Goal: Find specific fact: Find specific fact

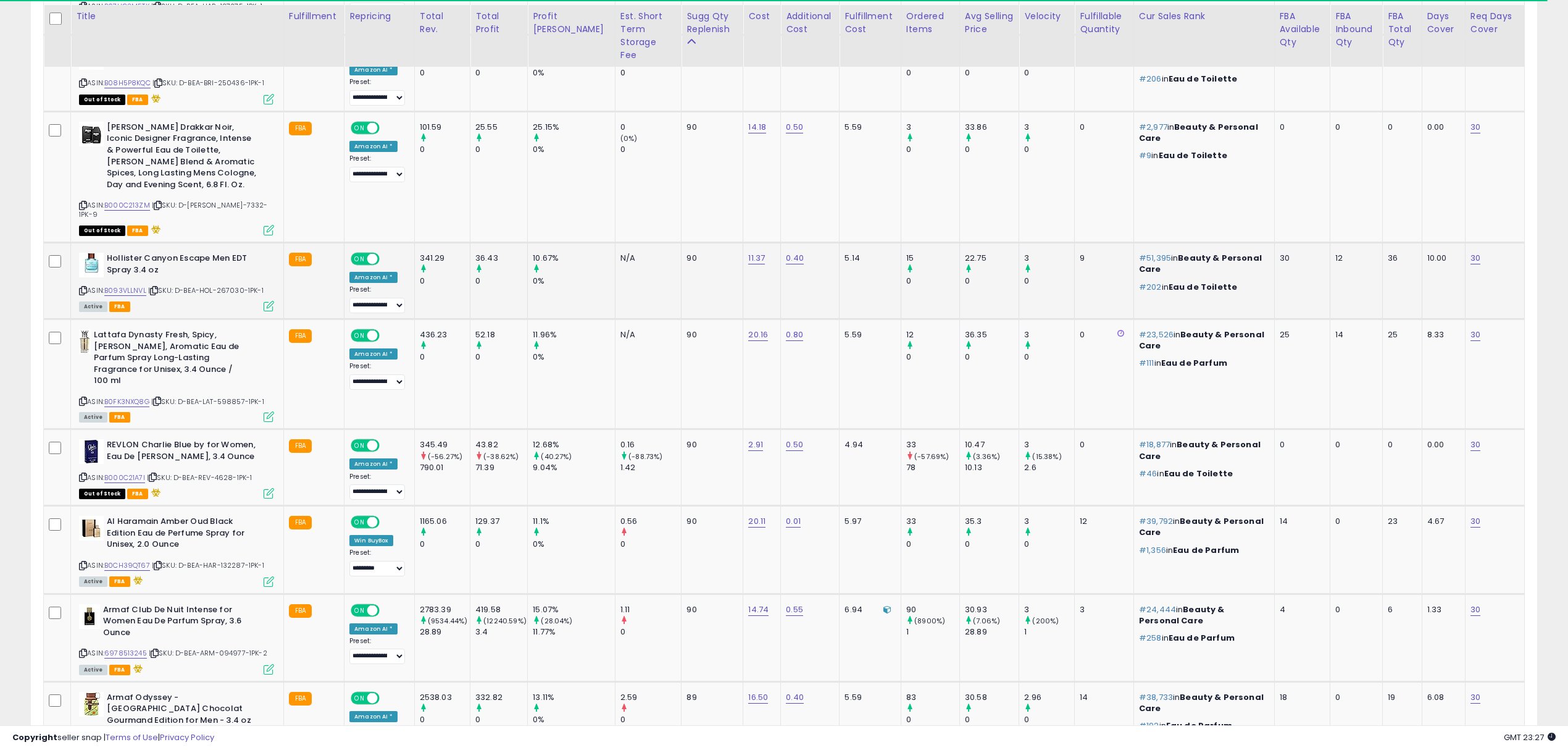
scroll to position [1522, 0]
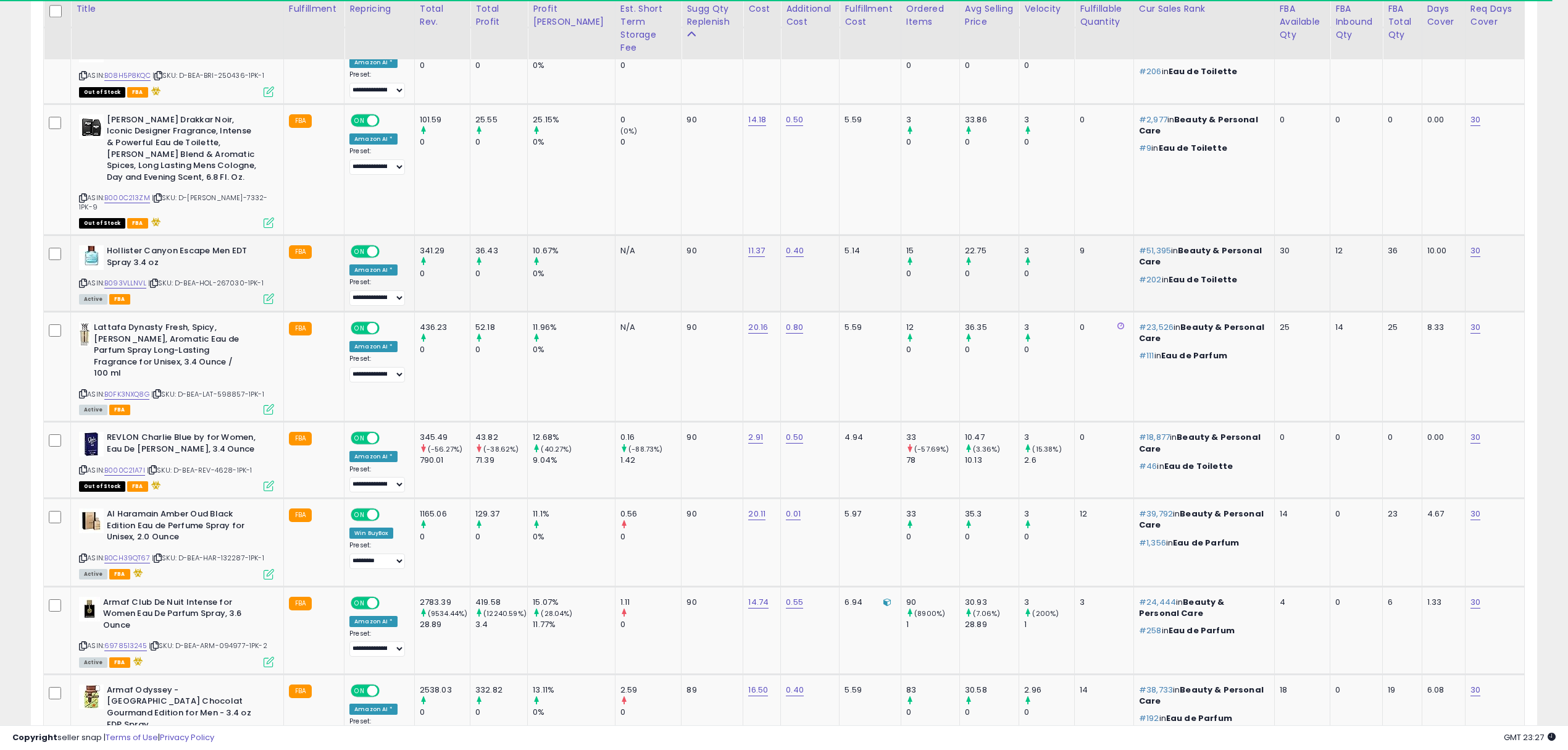
click at [224, 277] on span "| SKU: D-BEA-HOL-267030-1PK-1" at bounding box center [205, 283] width 115 height 10
copy span "267030"
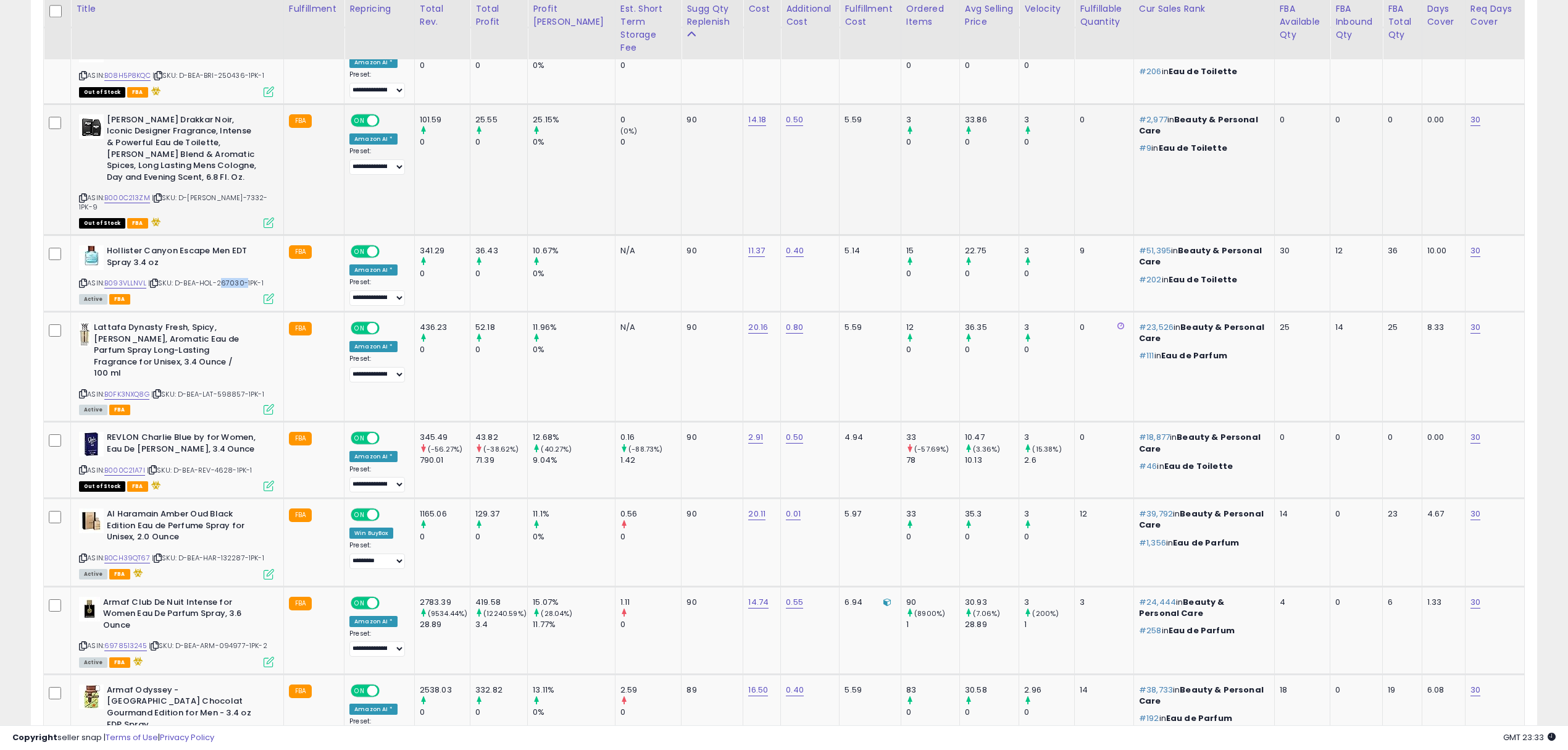
copy span "267030"
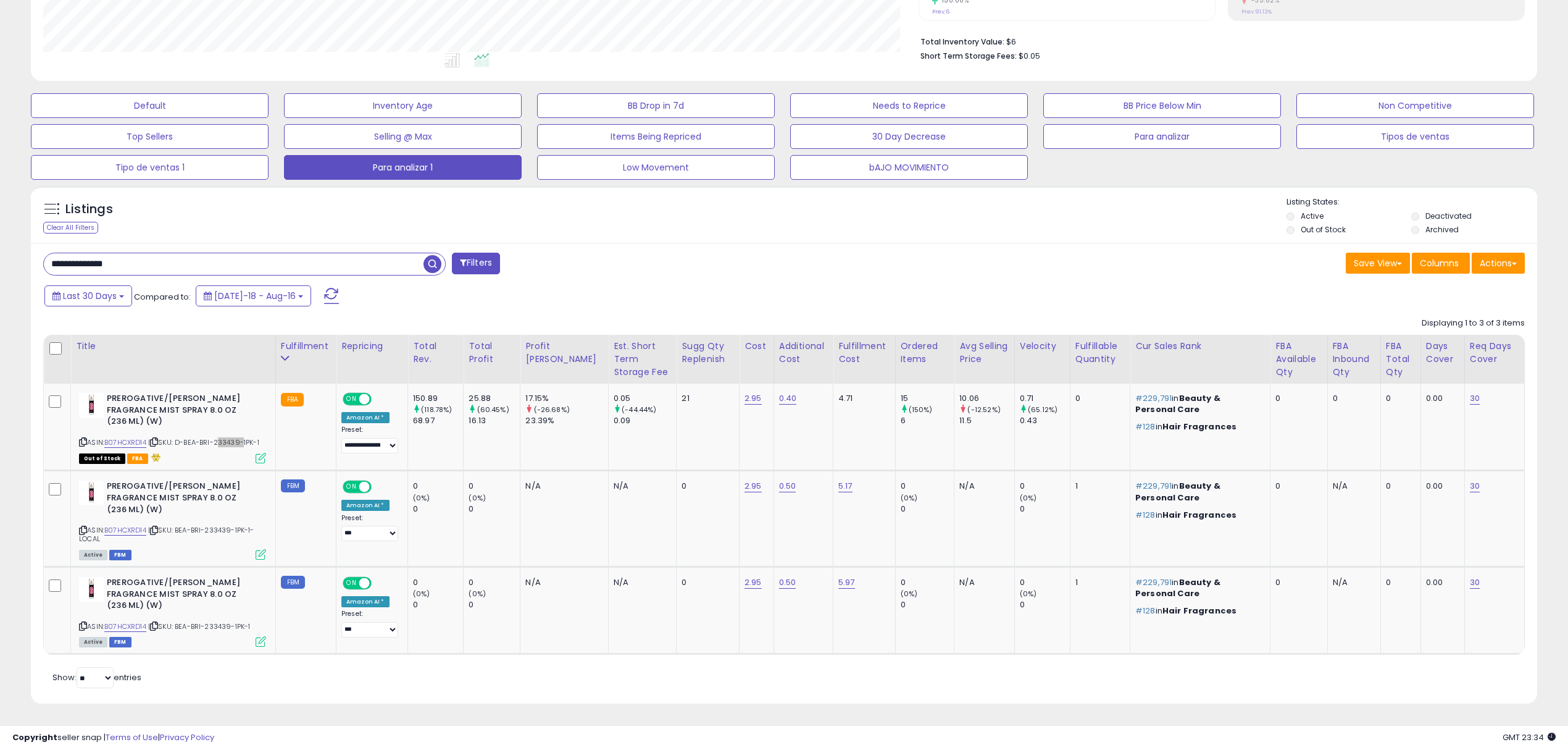
scroll to position [252, 875]
